Goal: Find specific page/section: Find specific page/section

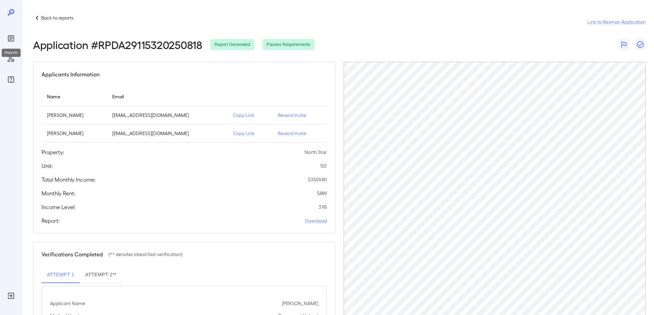
click at [10, 38] on icon "Reports" at bounding box center [11, 38] width 8 height 8
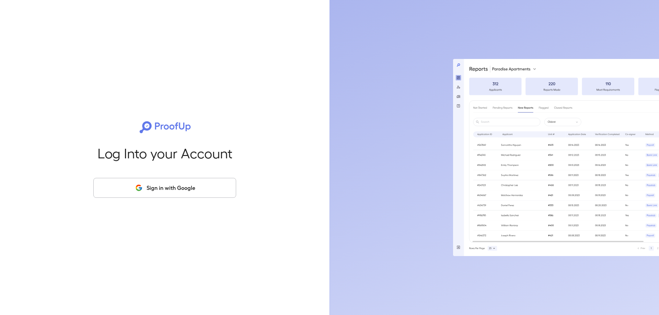
click at [170, 195] on button "Sign in with Google" at bounding box center [164, 188] width 143 height 20
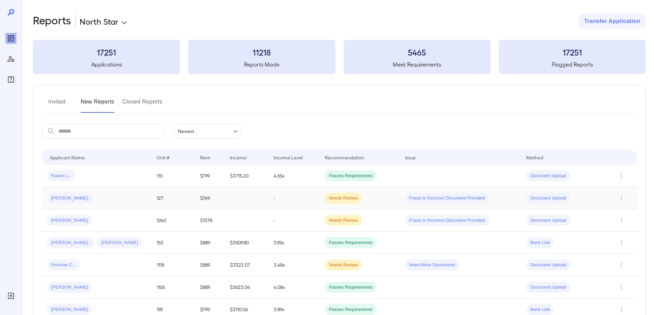
click at [121, 197] on div "Deonte R..." at bounding box center [96, 198] width 99 height 11
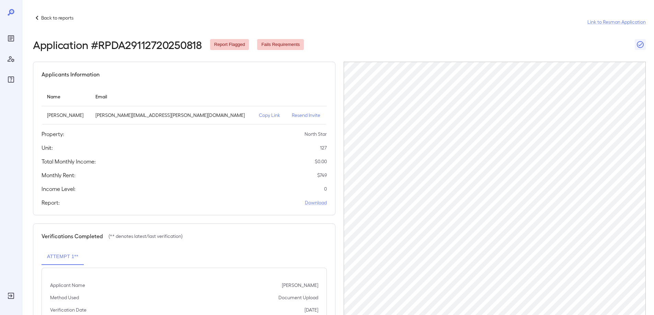
click at [259, 117] on p "Copy Link" at bounding box center [270, 115] width 22 height 7
click at [11, 34] on div "Reports" at bounding box center [10, 38] width 11 height 11
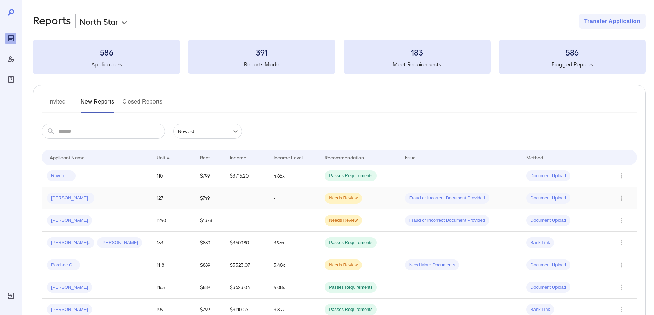
click at [123, 201] on div "Deonte R..." at bounding box center [96, 198] width 99 height 11
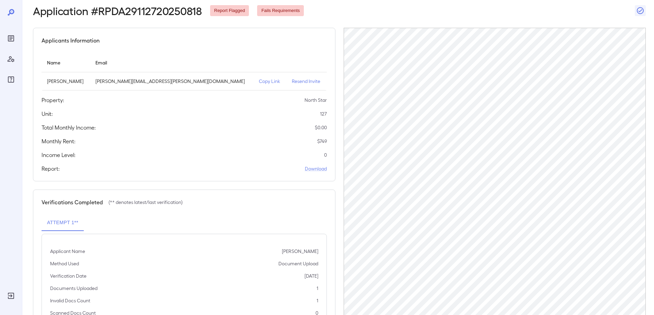
scroll to position [66, 0]
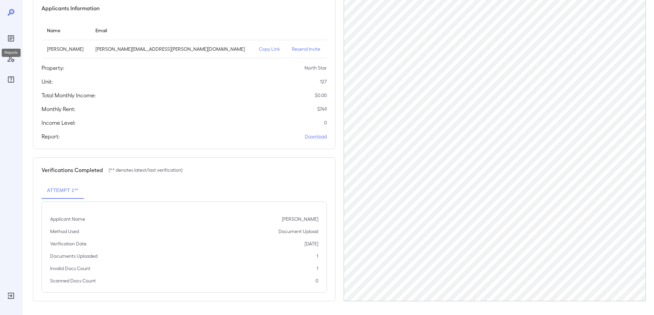
click at [8, 42] on icon "Reports" at bounding box center [11, 38] width 8 height 8
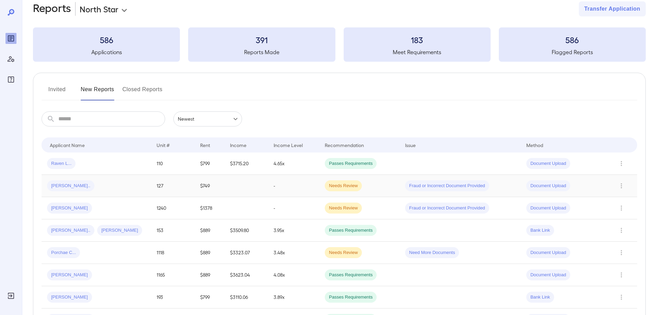
click at [113, 177] on td "Deonte R..." at bounding box center [96, 186] width 109 height 22
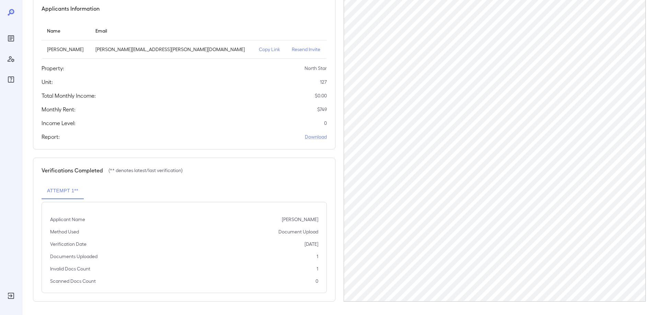
scroll to position [66, 0]
click at [12, 42] on icon "Reports" at bounding box center [11, 38] width 6 height 6
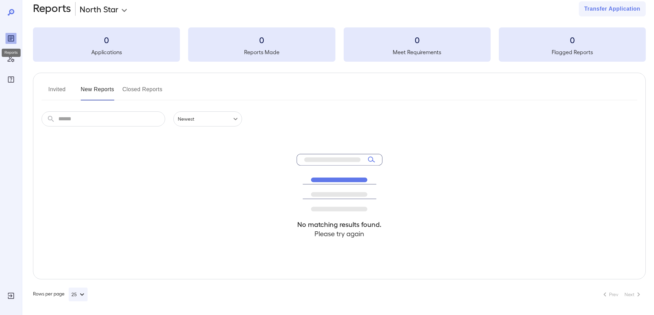
scroll to position [12, 0]
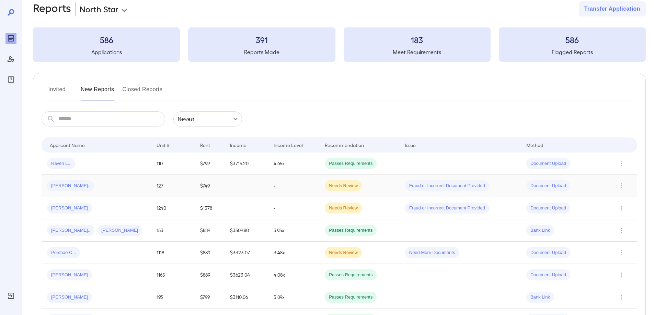
click at [118, 180] on td "Deonte R..." at bounding box center [96, 186] width 109 height 22
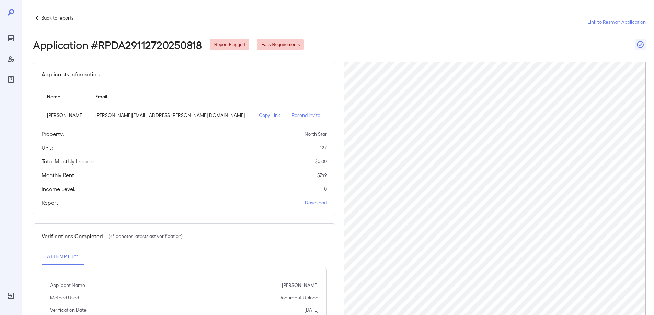
click at [39, 15] on icon at bounding box center [37, 18] width 8 height 8
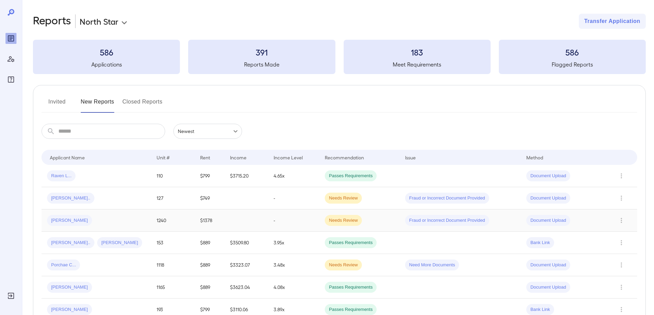
click at [113, 218] on div "Eberechukwu A..." at bounding box center [96, 220] width 99 height 11
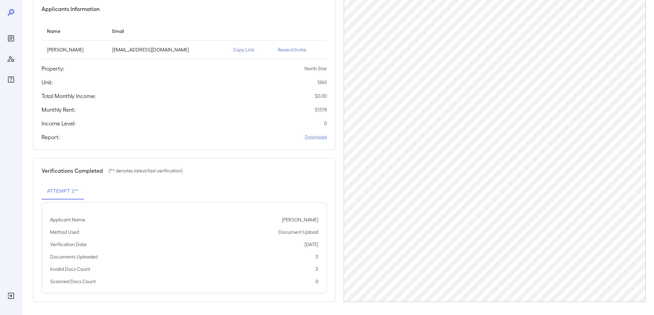
scroll to position [66, 0]
